Goal: Information Seeking & Learning: Check status

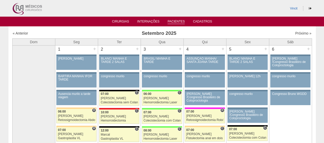
click at [173, 21] on link "Pacientes" at bounding box center [175, 22] width 17 height 4
click at [118, 24] on link "Cirurgias" at bounding box center [120, 22] width 17 height 4
click at [119, 21] on link "Cirurgias" at bounding box center [120, 22] width 17 height 4
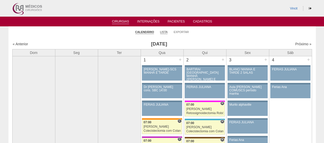
click at [165, 32] on link "Lista" at bounding box center [164, 32] width 8 height 4
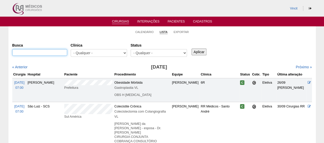
click at [58, 50] on input "Busca" at bounding box center [39, 52] width 55 height 7
type input "NAO"
click at [191, 49] on input "Aplicar" at bounding box center [198, 52] width 15 height 7
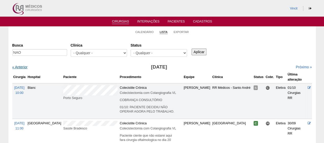
click at [18, 67] on link "« Anterior" at bounding box center [19, 67] width 15 height 4
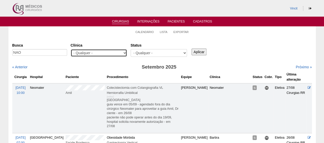
click at [94, 54] on select "- Qualquer - 6R Alphaville Assunção Bartira Brasil Christovão da Gama Cruz Azul…" at bounding box center [99, 53] width 56 height 8
select select "48"
click at [71, 49] on select "- Qualquer - 6R Alphaville Assunção Bartira Brasil Christovão da Gama Cruz Azul…" at bounding box center [99, 53] width 56 height 8
click at [196, 55] on input "Aplicar" at bounding box center [198, 52] width 15 height 7
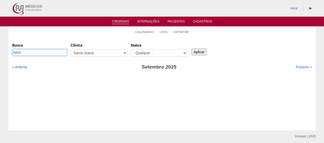
click at [42, 54] on input "NAO" at bounding box center [39, 52] width 55 height 7
type input "N"
type input "R"
type input "RETO"
click at [191, 49] on input "Aplicar" at bounding box center [198, 52] width 15 height 7
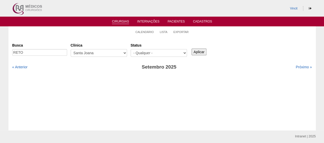
click at [197, 49] on input "Aplicar" at bounding box center [198, 52] width 15 height 7
click at [164, 31] on link "Lista" at bounding box center [164, 32] width 8 height 4
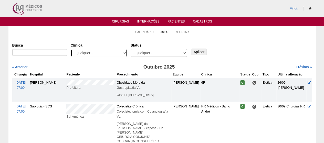
click at [107, 52] on select "- Qualquer - 6R Alphaville Assunção Bartira Brasil Christovão da Gama Cruz Azul…" at bounding box center [99, 53] width 56 height 8
select select "48"
click at [71, 49] on select "- Qualquer - 6R Alphaville Assunção Bartira Brasil Christovão da Gama Cruz Azul…" at bounding box center [99, 53] width 56 height 8
click at [197, 51] on input "Aplicar" at bounding box center [198, 52] width 15 height 7
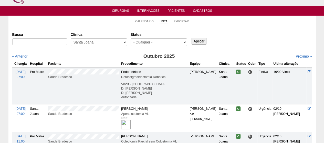
scroll to position [10, 0]
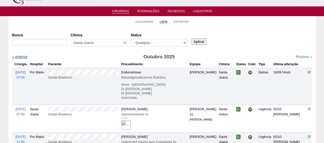
click at [20, 56] on link "« Anterior" at bounding box center [19, 57] width 15 height 4
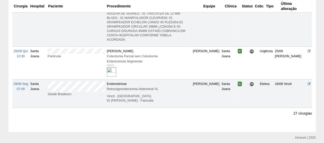
scroll to position [818, 0]
